Goal: Information Seeking & Learning: Learn about a topic

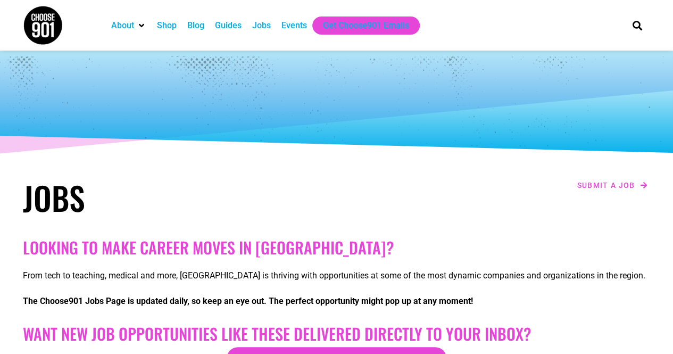
click at [264, 27] on div "Jobs" at bounding box center [261, 25] width 19 height 13
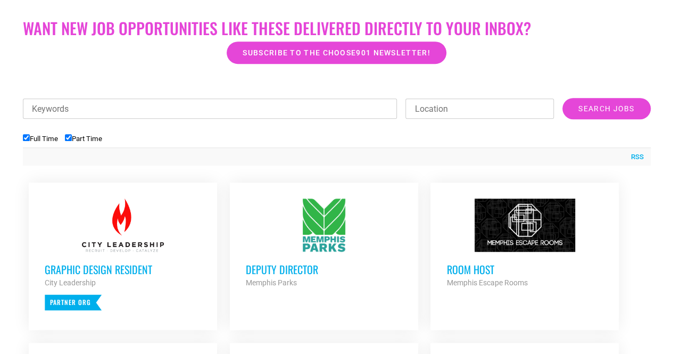
scroll to position [306, 0]
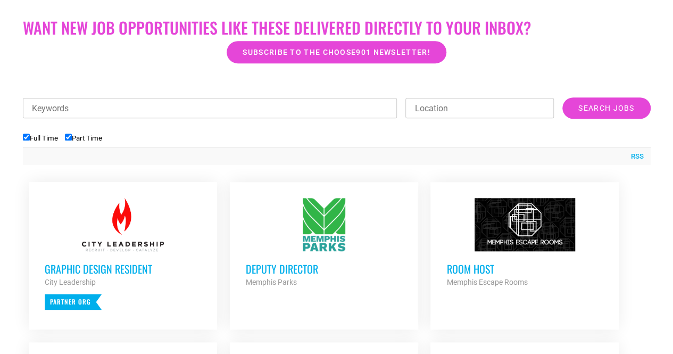
click at [197, 120] on div "Keywords Location Category Administrative Communication Counseling Creative Cus…" at bounding box center [337, 113] width 628 height 32
click at [176, 105] on input "Keywords" at bounding box center [210, 108] width 375 height 20
click at [192, 105] on input "Keywords" at bounding box center [210, 108] width 375 height 20
click at [75, 139] on label "Part Time" at bounding box center [83, 138] width 37 height 8
click at [72, 139] on input "Part Time" at bounding box center [68, 137] width 7 height 7
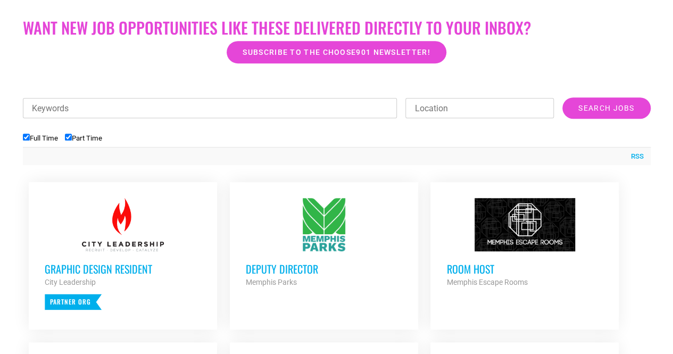
checkbox input "false"
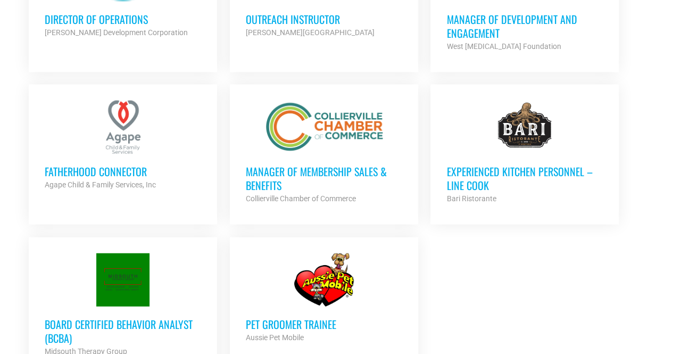
scroll to position [1286, 0]
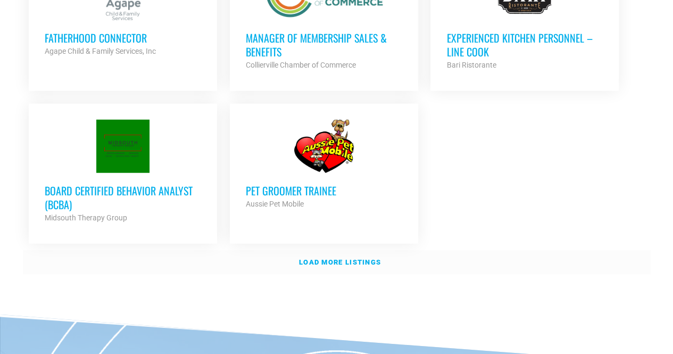
click at [341, 258] on strong "Load more listings" at bounding box center [340, 262] width 82 height 8
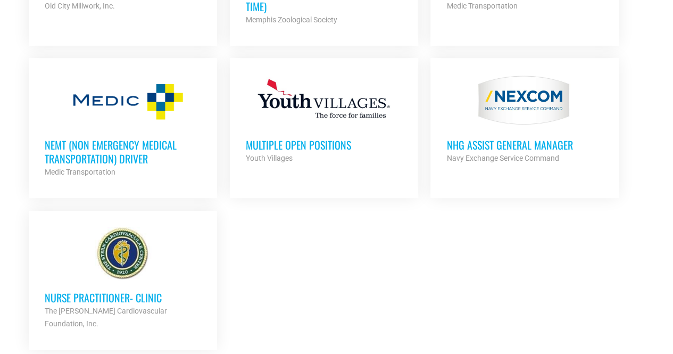
scroll to position [2318, 0]
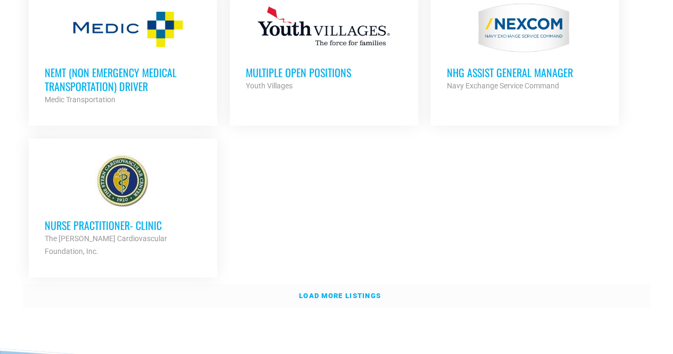
click at [326, 292] on strong "Load more listings" at bounding box center [340, 296] width 82 height 8
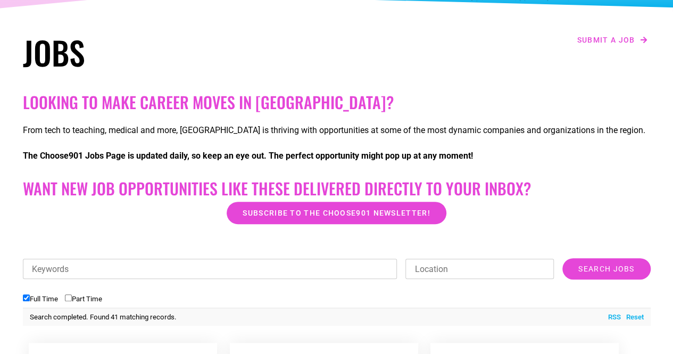
scroll to position [26, 0]
